Goal: Task Accomplishment & Management: Use online tool/utility

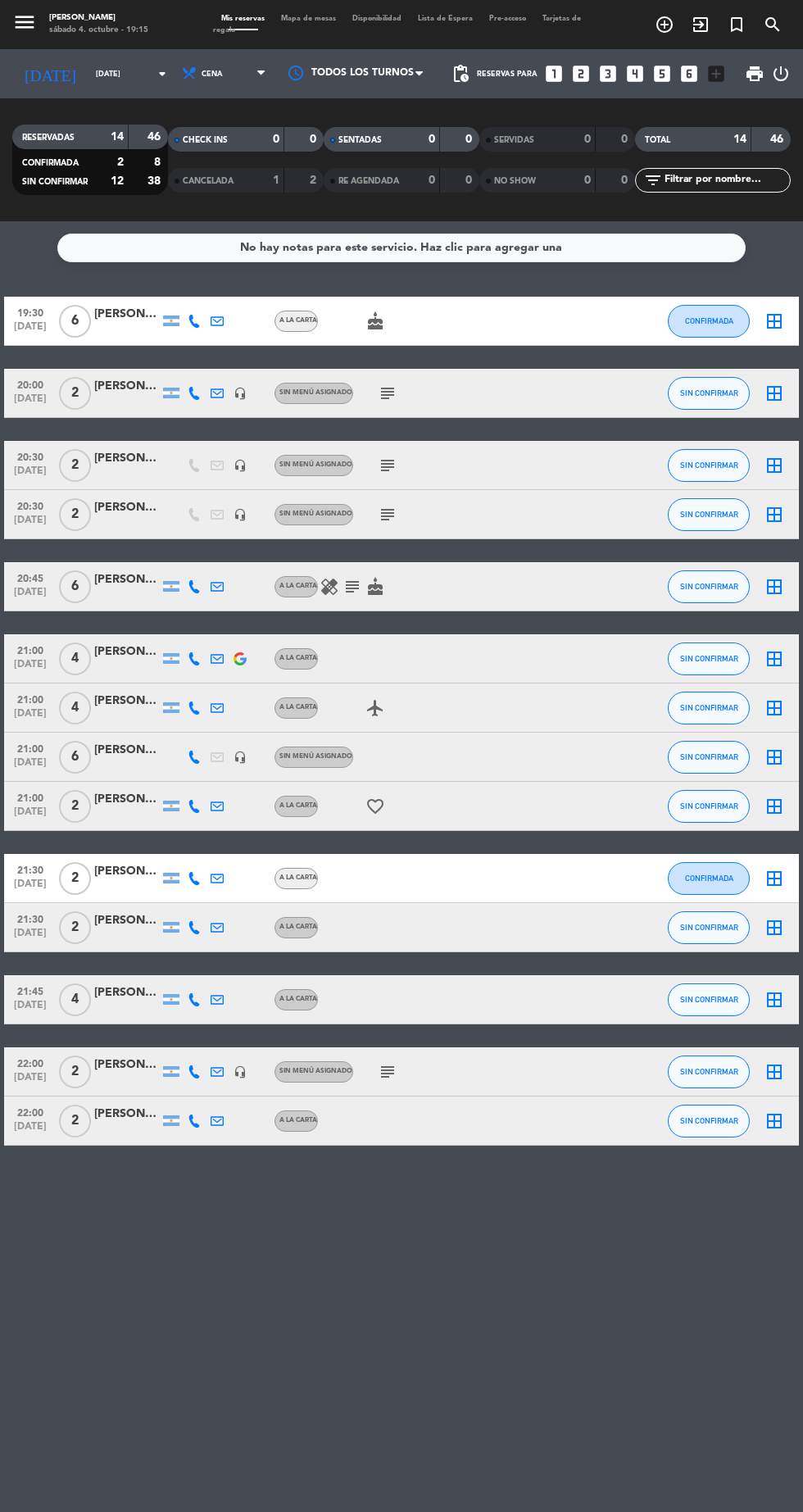
click at [388, 517] on icon "subject" at bounding box center [387, 514] width 19 height 19
click at [730, 513] on span "SIN CONFIRMAR" at bounding box center [709, 514] width 58 height 9
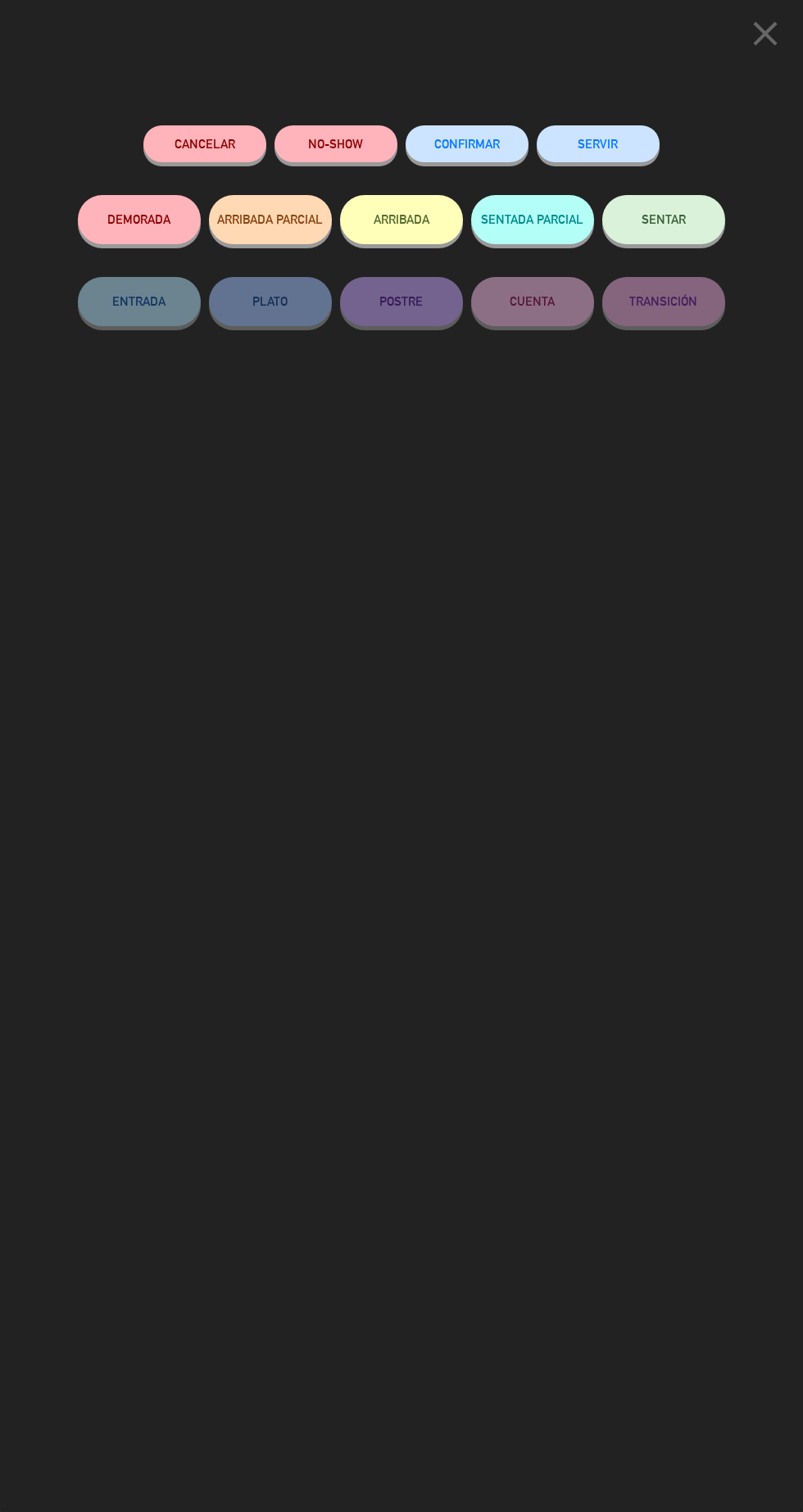
click at [668, 211] on button "SENTAR" at bounding box center [664, 219] width 123 height 49
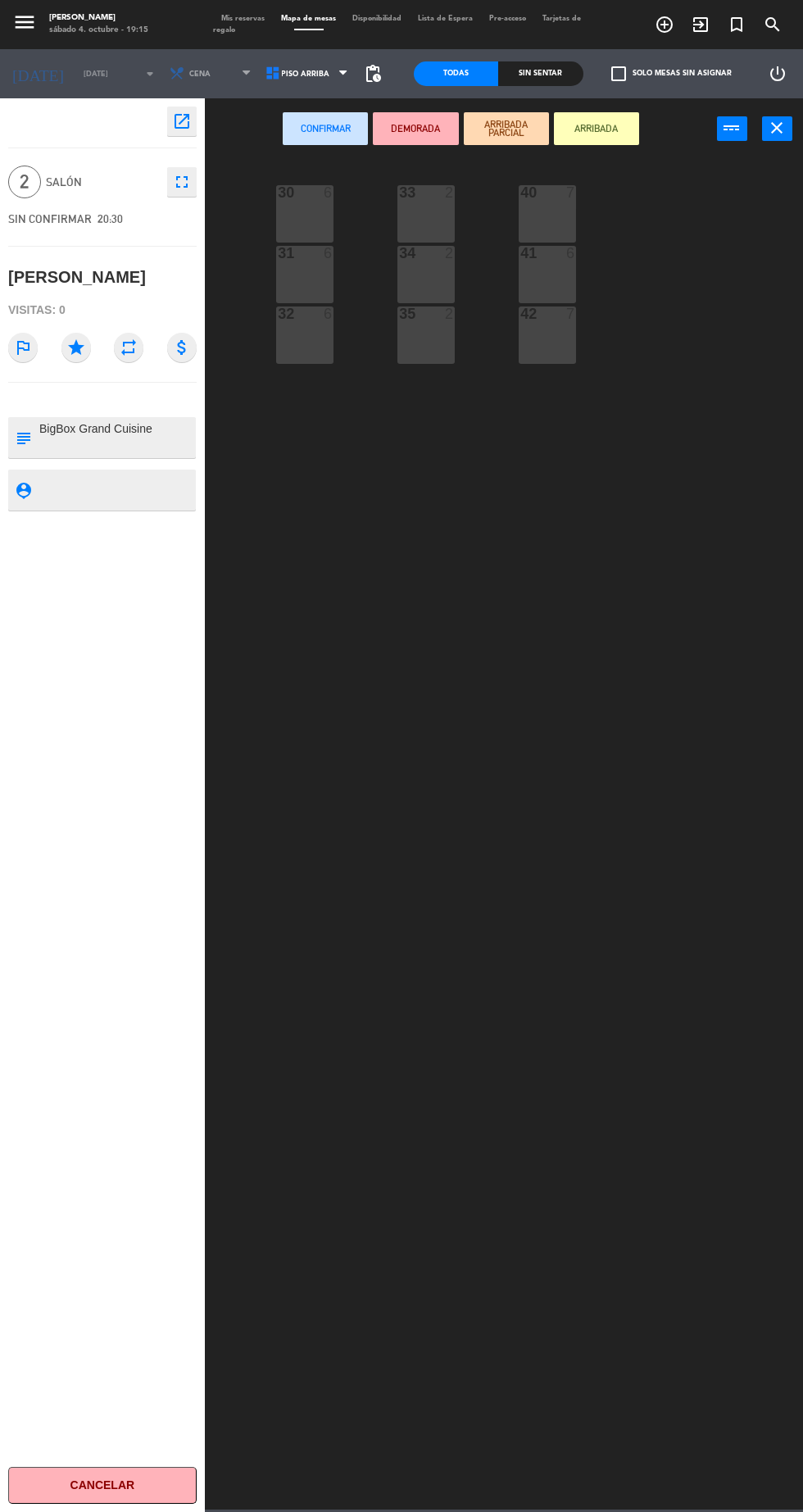
click at [320, 30] on span at bounding box center [308, 30] width 30 height 2
click at [318, 126] on button "Confirmar" at bounding box center [325, 128] width 85 height 33
click at [310, 75] on span "Piso arriba" at bounding box center [306, 73] width 48 height 9
click at [334, 149] on ng-component "menu Hierro Bodegón [DATE] 4. octubre - 19:15 Mis reservas Mapa de mesas Dispon…" at bounding box center [401, 755] width 803 height 1509
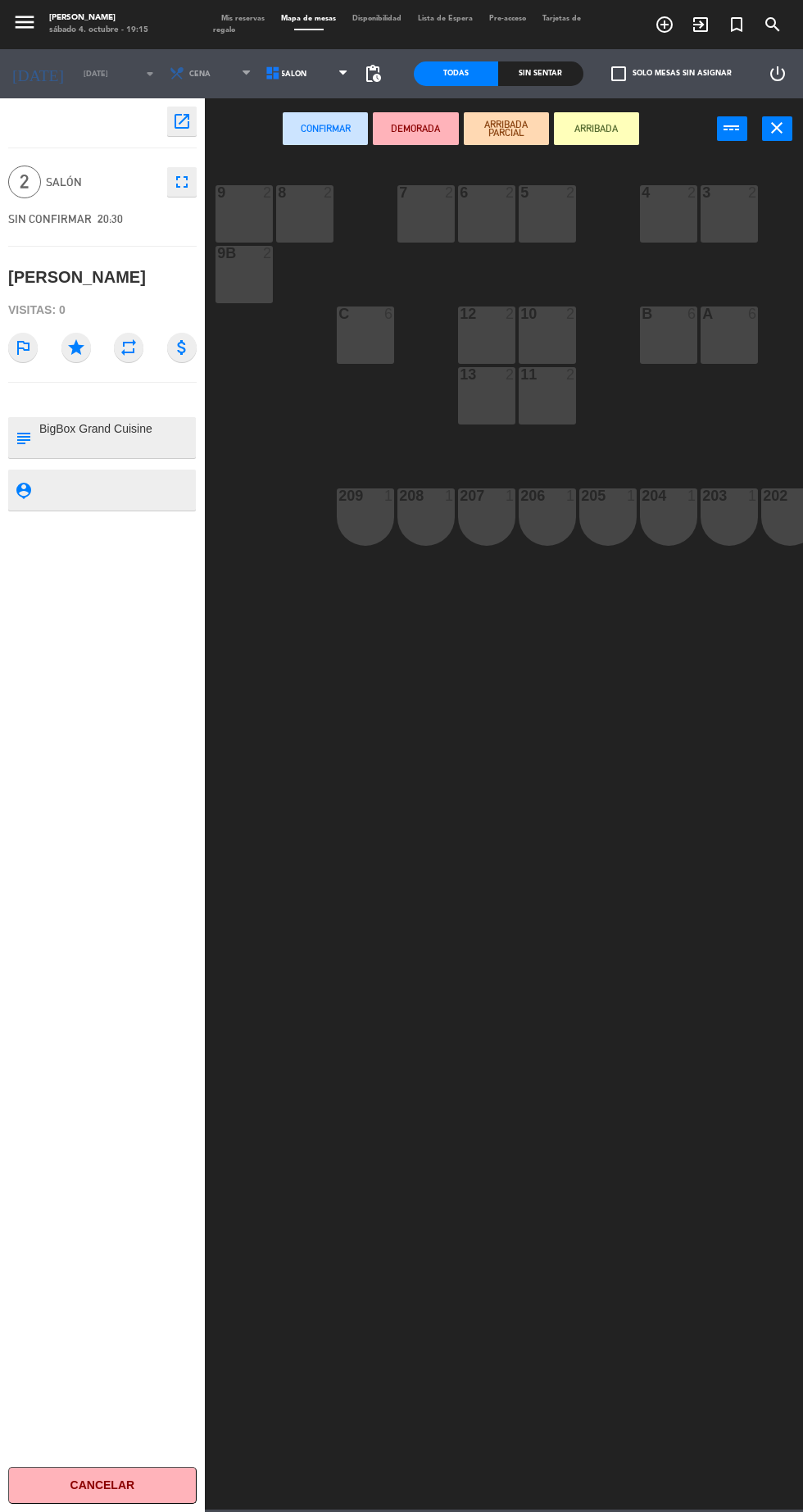
click at [570, 528] on div "206 1" at bounding box center [547, 517] width 57 height 57
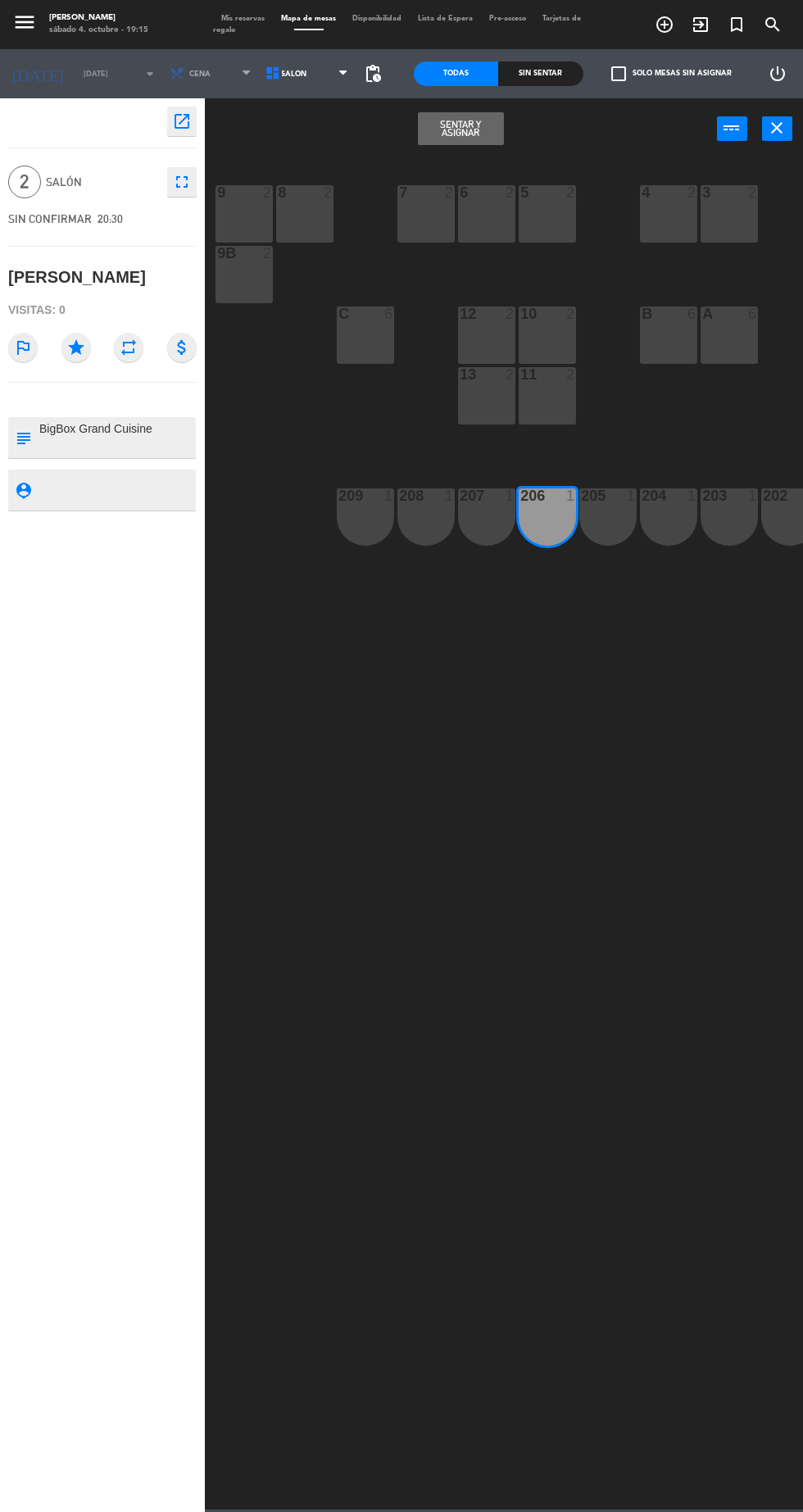
click at [556, 514] on div "206 1" at bounding box center [547, 517] width 57 height 57
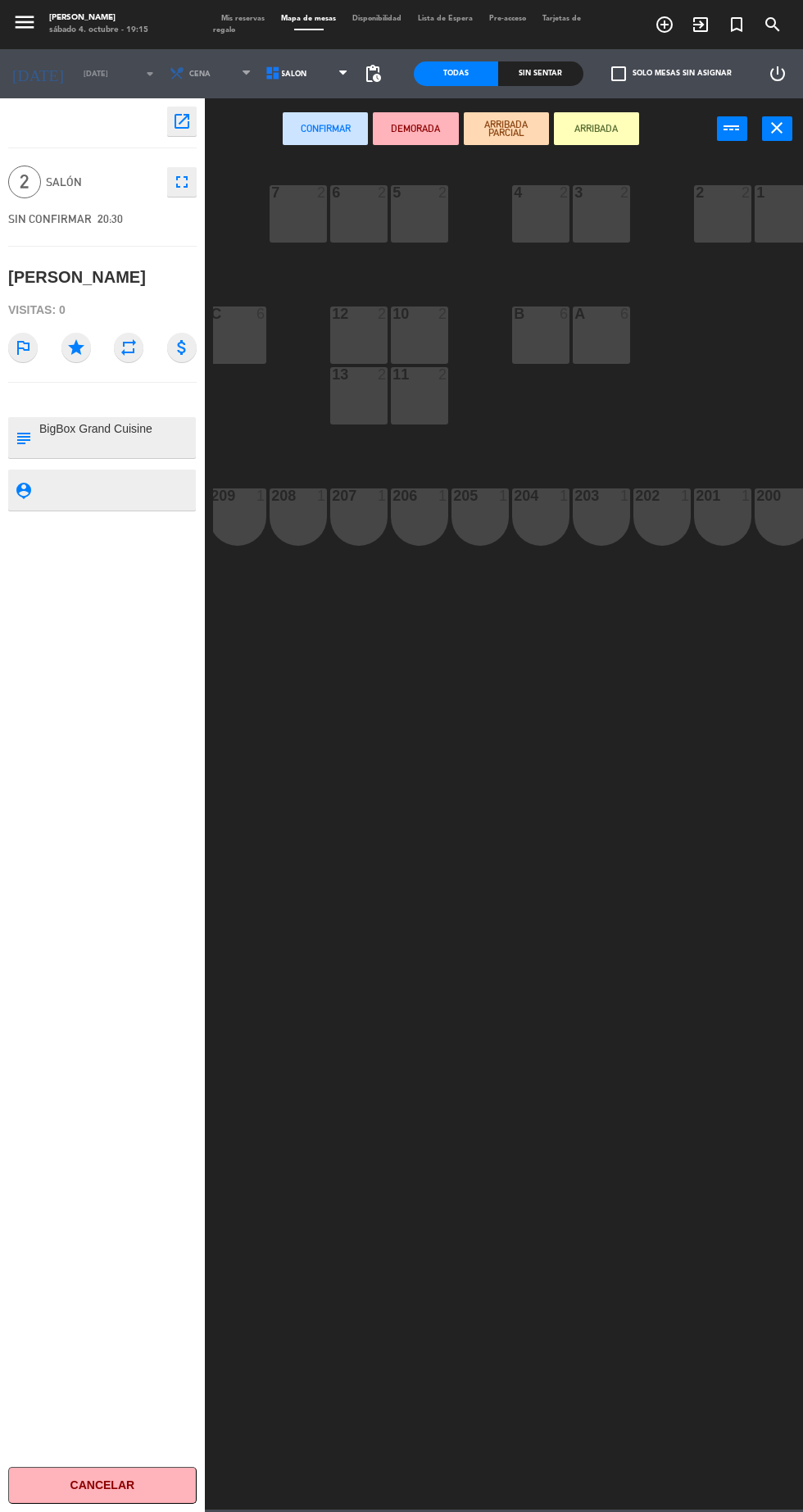
scroll to position [0, 149]
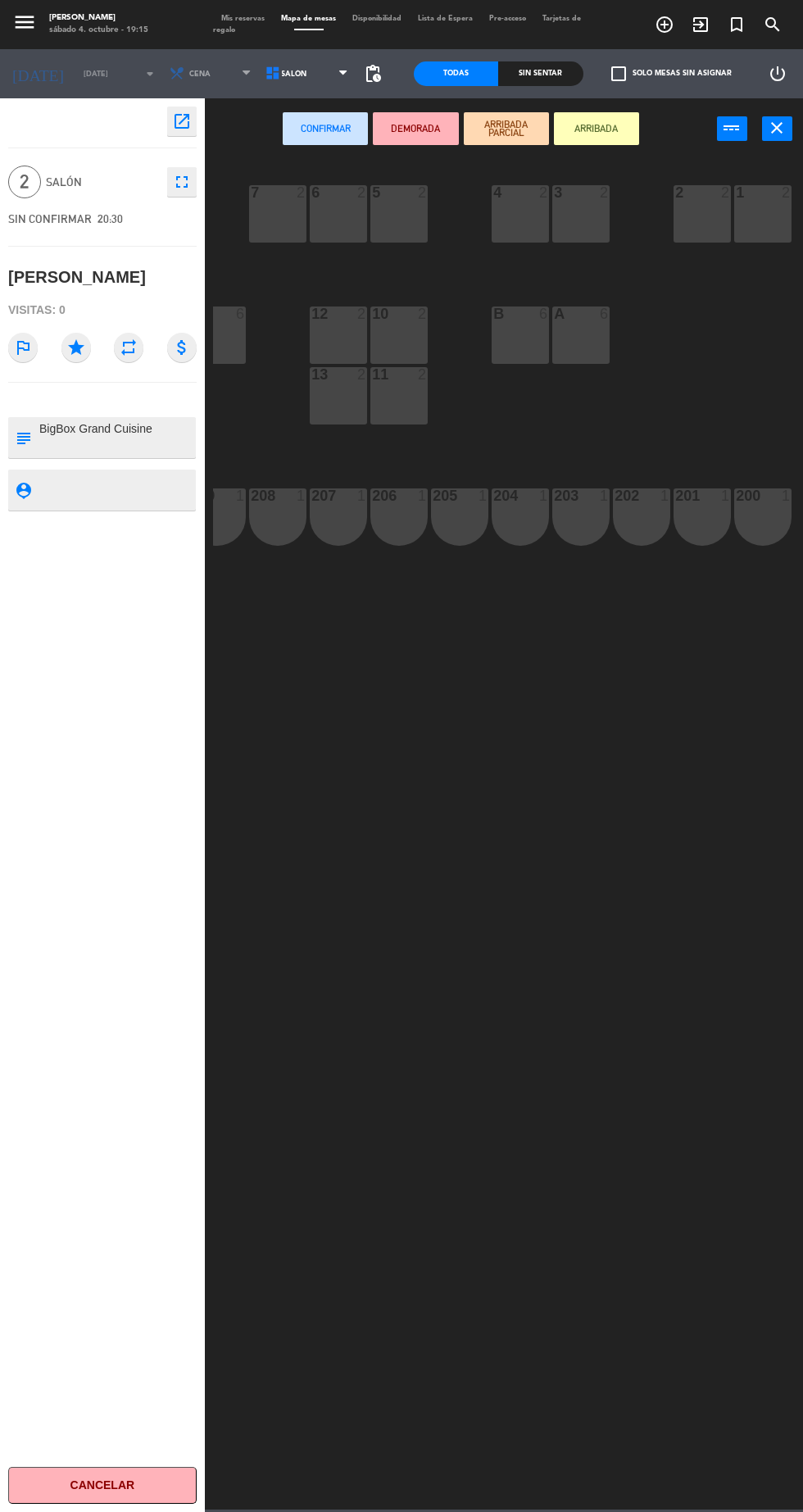
click at [531, 221] on div "4 2" at bounding box center [520, 214] width 57 height 57
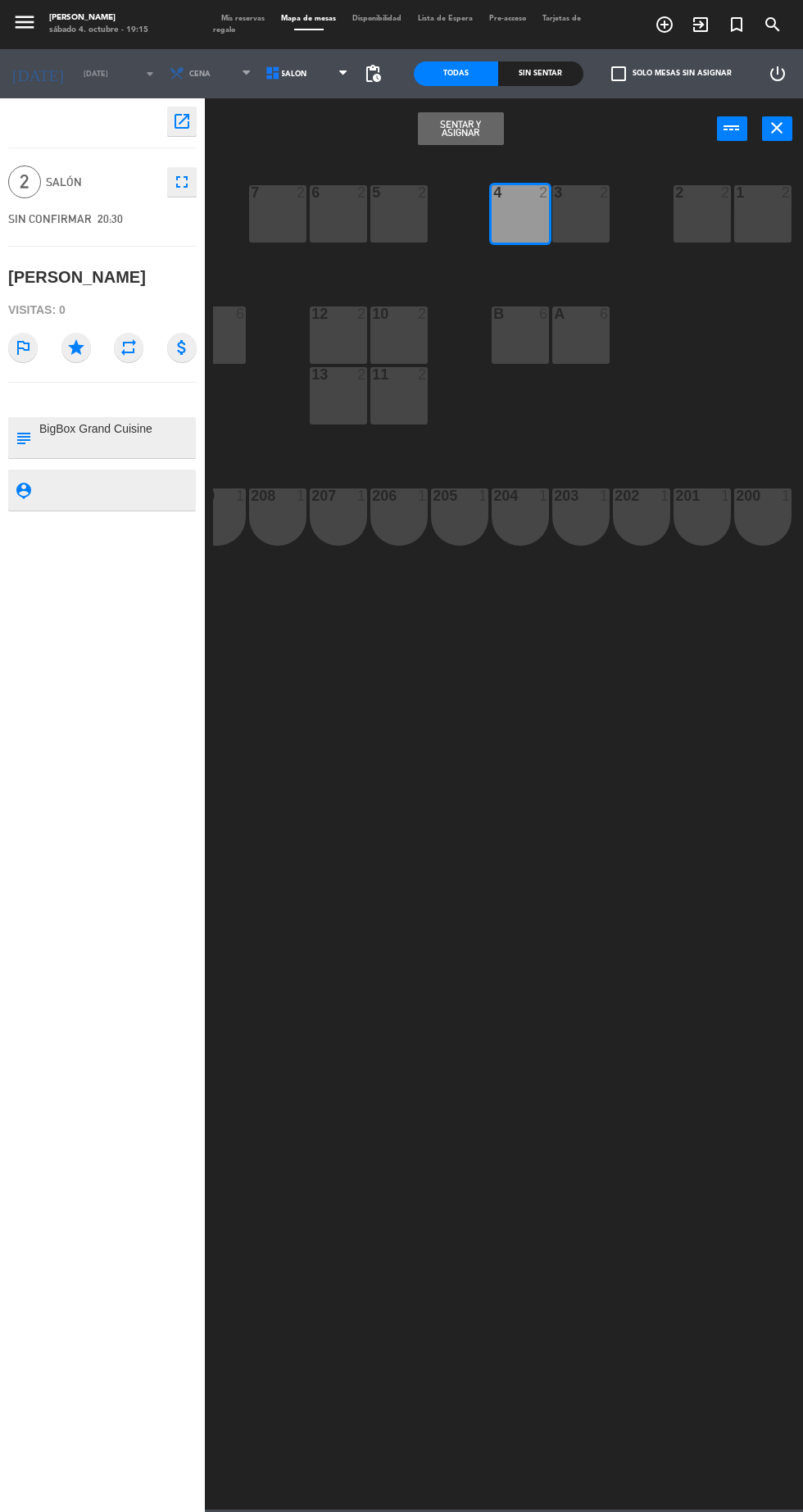
click at [470, 133] on button "Sentar y Asignar" at bounding box center [460, 128] width 85 height 33
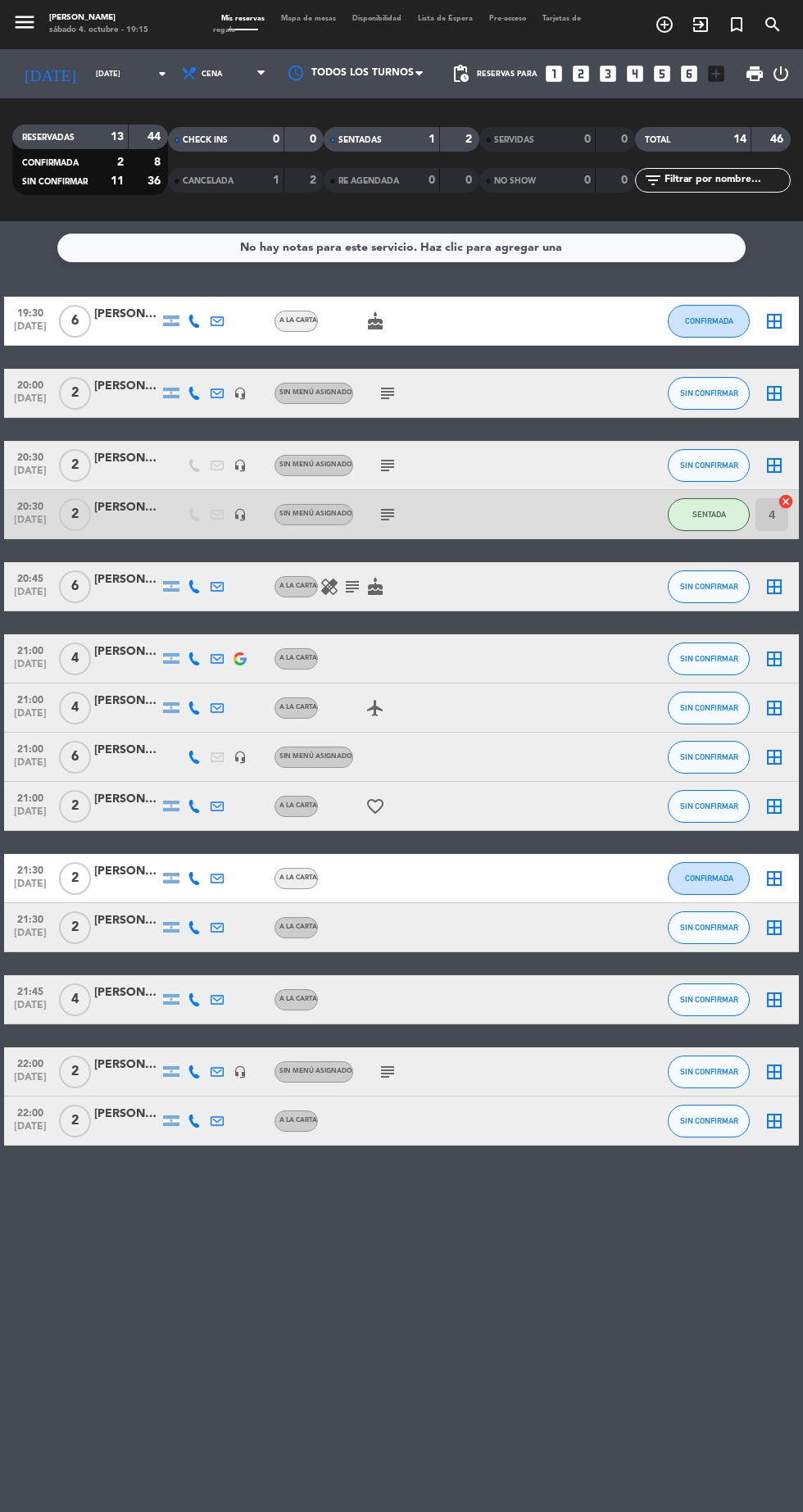
click at [415, 130] on div "1" at bounding box center [419, 139] width 33 height 19
